Goal: Task Accomplishment & Management: Complete application form

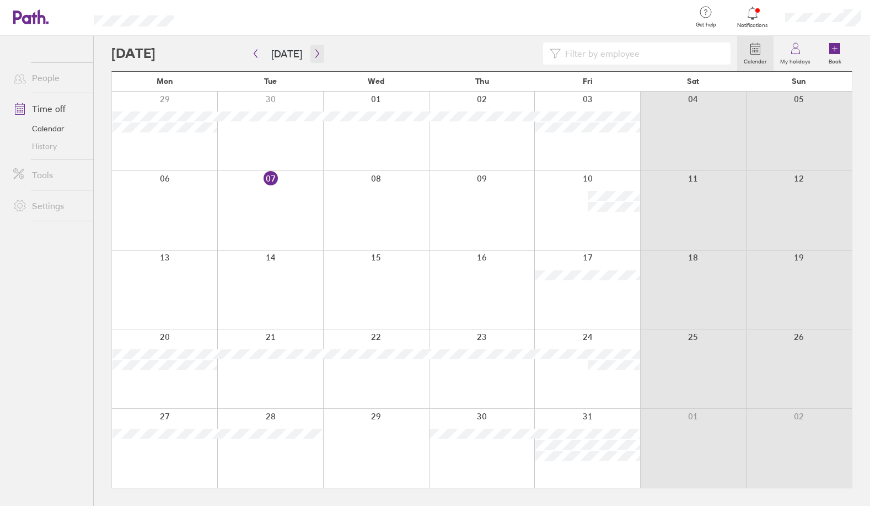
click at [313, 56] on icon "button" at bounding box center [317, 53] width 8 height 9
click at [316, 53] on icon "button" at bounding box center [317, 53] width 8 height 9
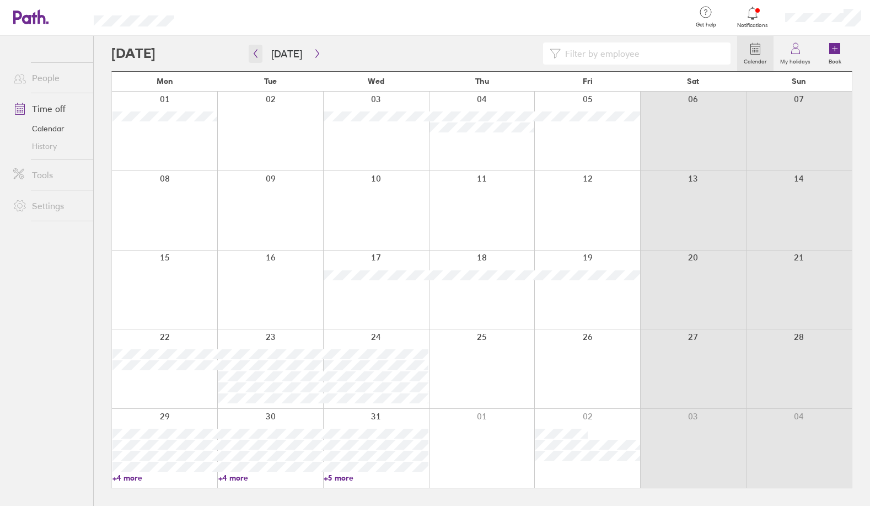
click at [258, 55] on icon "button" at bounding box center [256, 53] width 8 height 9
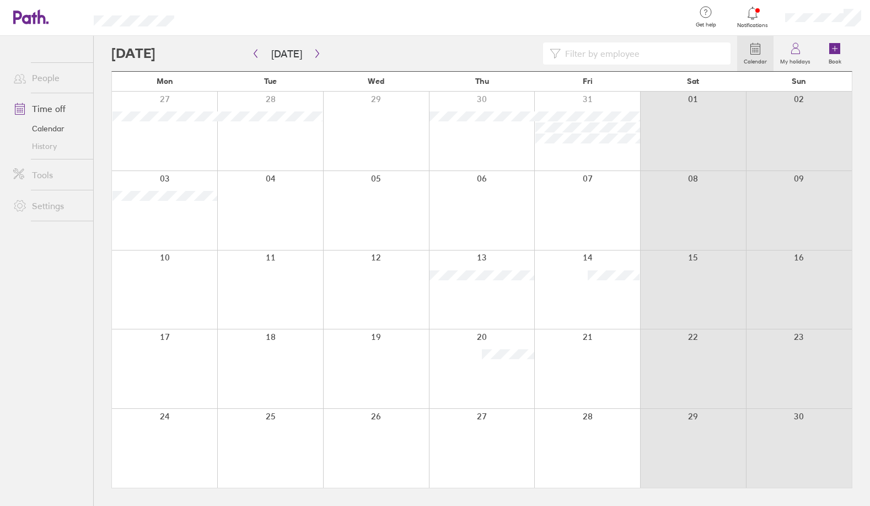
click at [386, 448] on div at bounding box center [376, 448] width 106 height 79
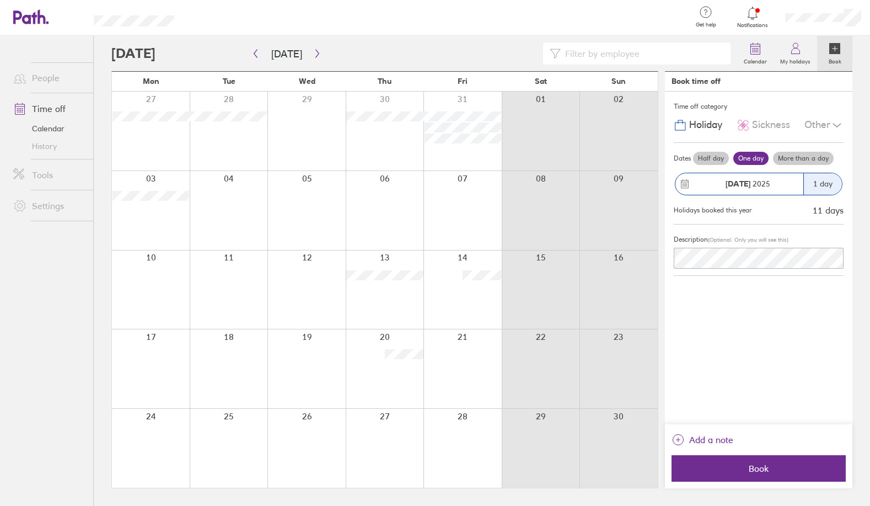
click at [313, 437] on div at bounding box center [307, 448] width 78 height 79
click at [314, 54] on icon "button" at bounding box center [317, 53] width 8 height 9
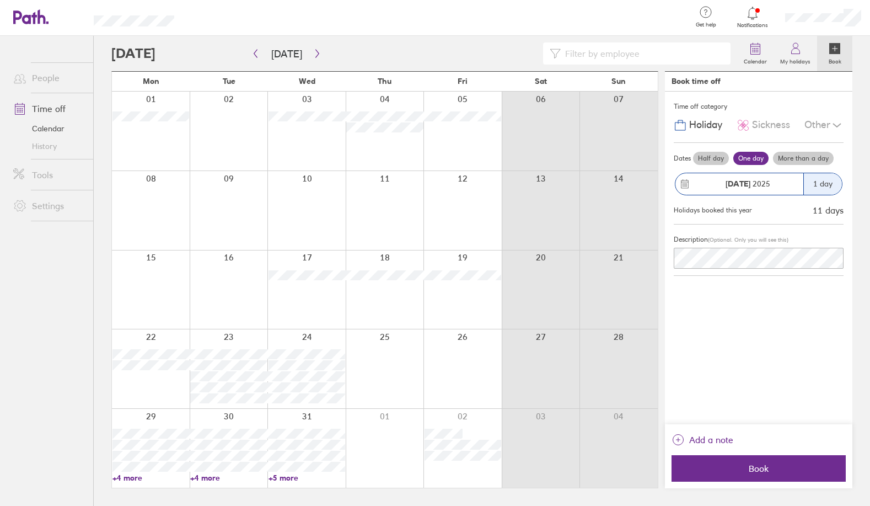
click at [543, 316] on div at bounding box center [541, 289] width 78 height 79
click at [731, 371] on div "Time off category Holiday Sickness Other Dates Half day One day More than a day…" at bounding box center [759, 258] width 188 height 333
click at [255, 57] on icon "button" at bounding box center [256, 53] width 8 height 9
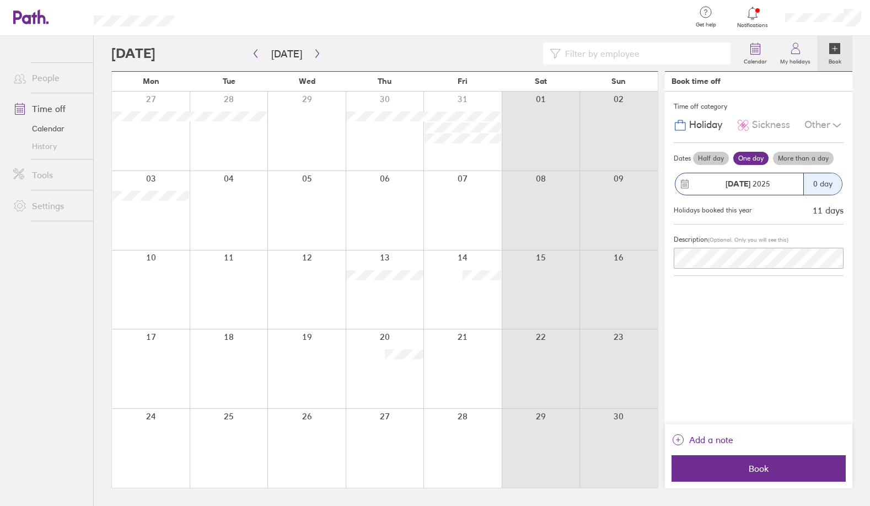
click at [316, 434] on div at bounding box center [307, 448] width 78 height 79
click at [324, 436] on div at bounding box center [307, 448] width 78 height 79
click at [320, 453] on div at bounding box center [307, 448] width 78 height 79
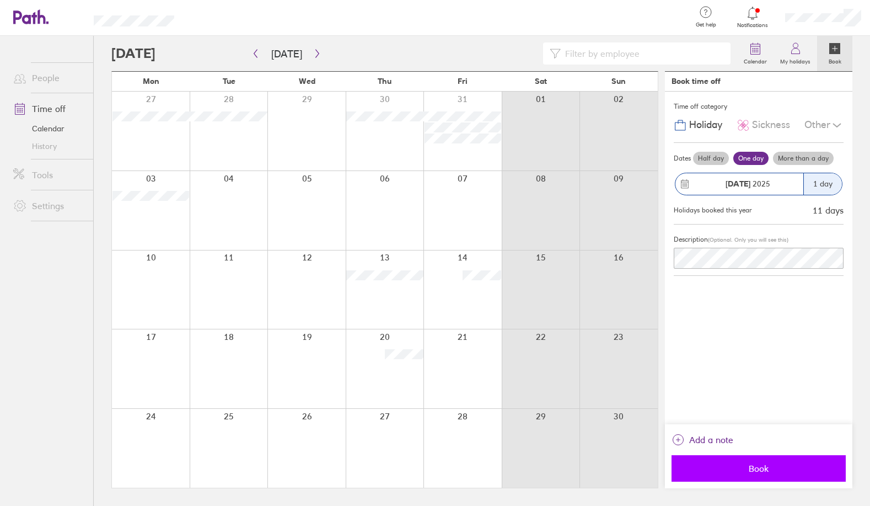
click at [793, 465] on span "Book" at bounding box center [759, 468] width 159 height 10
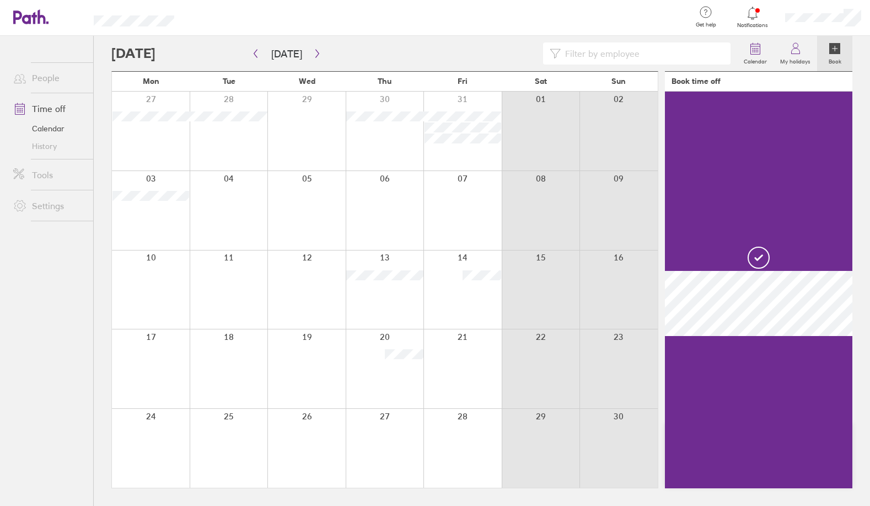
click at [475, 292] on div at bounding box center [463, 289] width 78 height 79
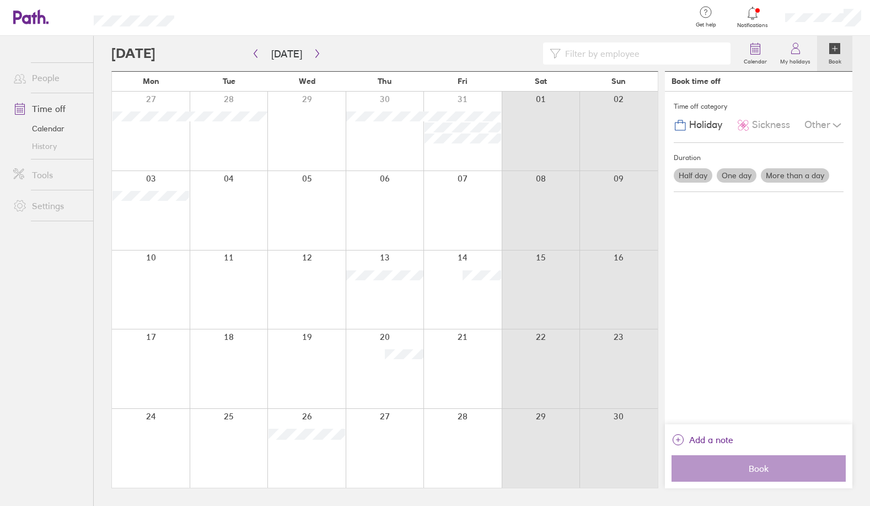
click at [479, 292] on div at bounding box center [463, 289] width 78 height 79
click at [686, 175] on label "Half day" at bounding box center [693, 175] width 39 height 14
click at [0, 0] on input "Half day" at bounding box center [0, 0] width 0 height 0
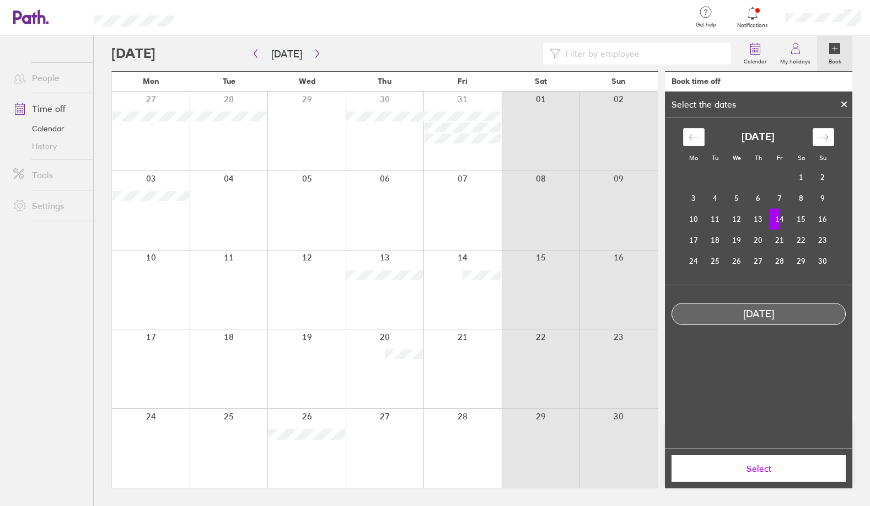
click at [846, 104] on icon at bounding box center [845, 104] width 8 height 7
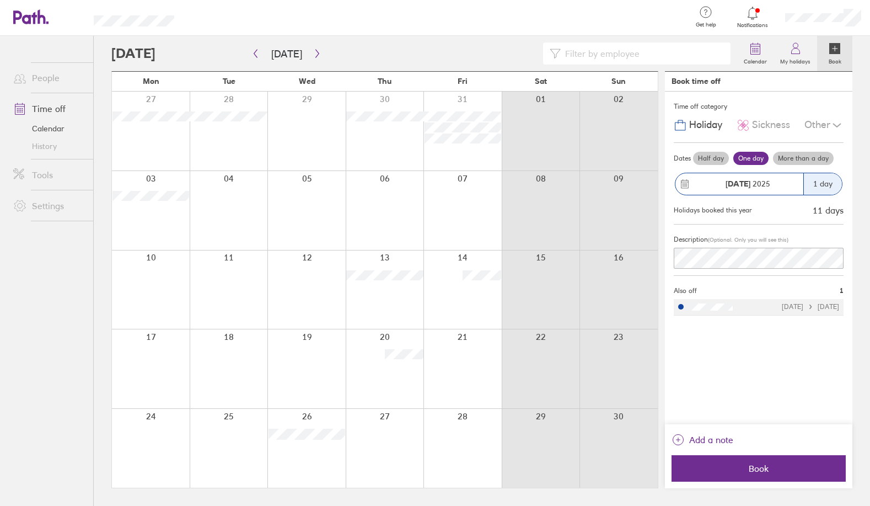
click at [708, 156] on label "Half day" at bounding box center [711, 158] width 36 height 13
click at [0, 0] on input "Half day" at bounding box center [0, 0] width 0 height 0
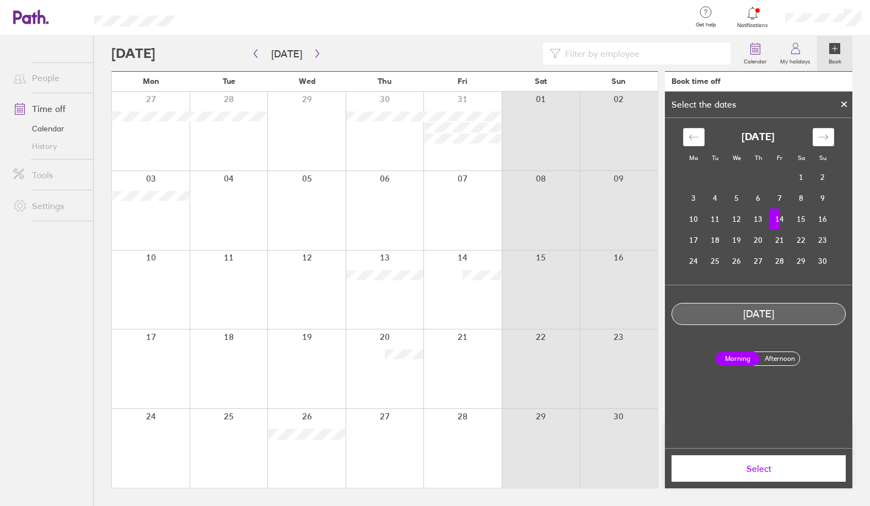
click at [796, 475] on button "Select" at bounding box center [759, 468] width 174 height 26
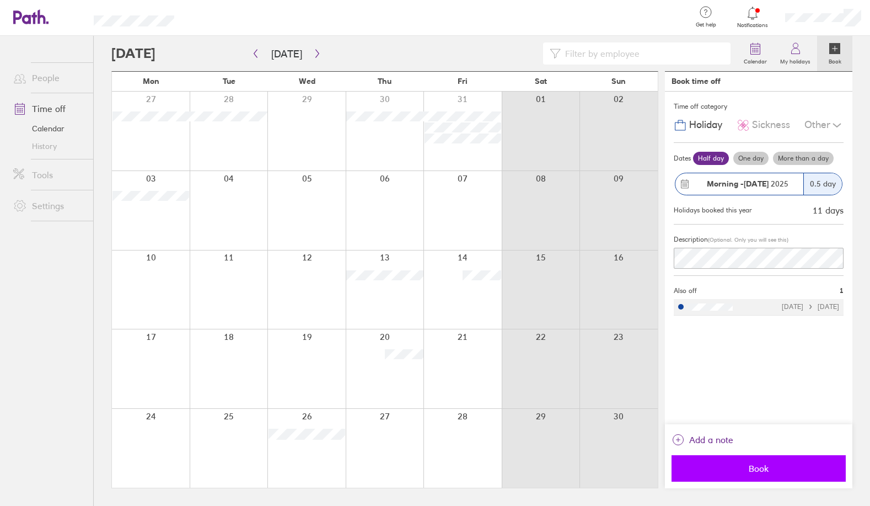
click at [774, 473] on button "Book" at bounding box center [759, 468] width 174 height 26
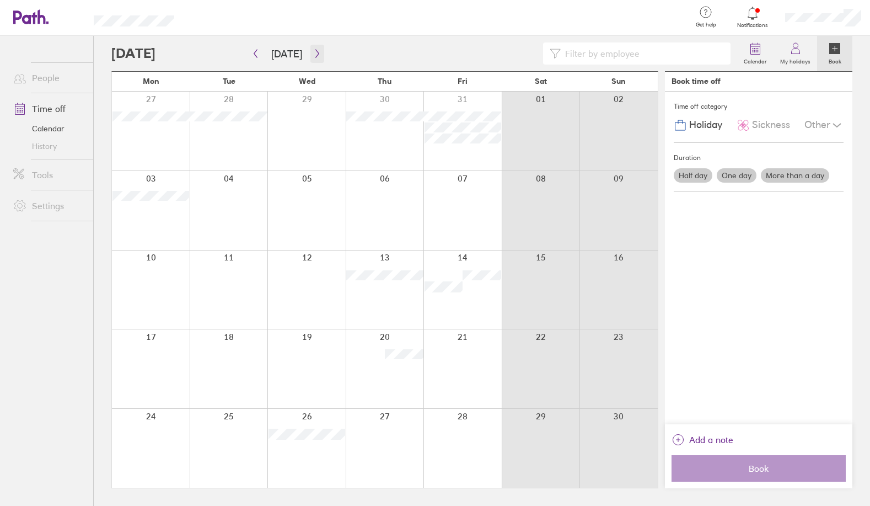
click at [314, 52] on icon "button" at bounding box center [317, 53] width 8 height 9
